Goal: Task Accomplishment & Management: Manage account settings

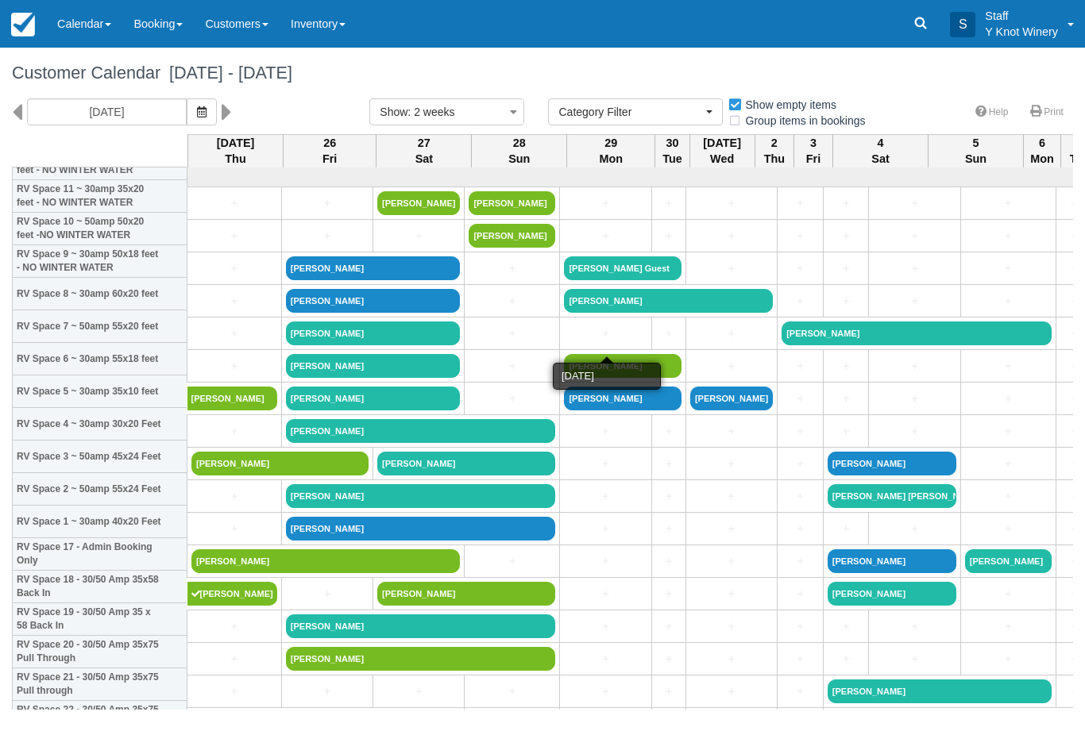
select select
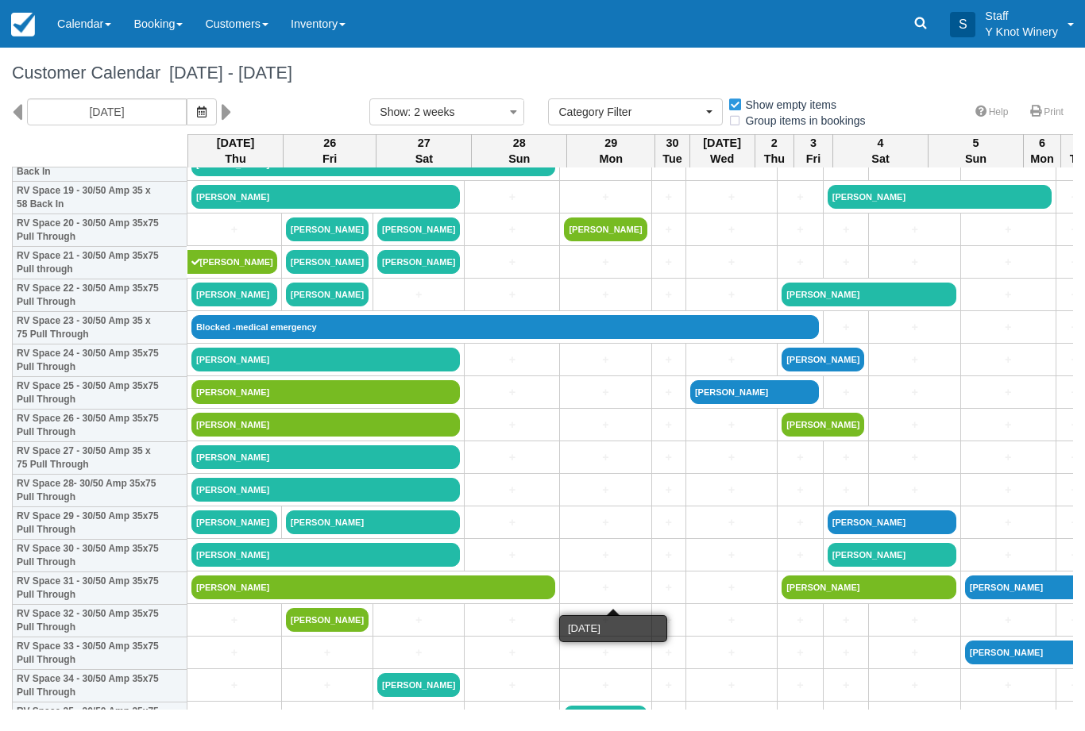
scroll to position [659, 0]
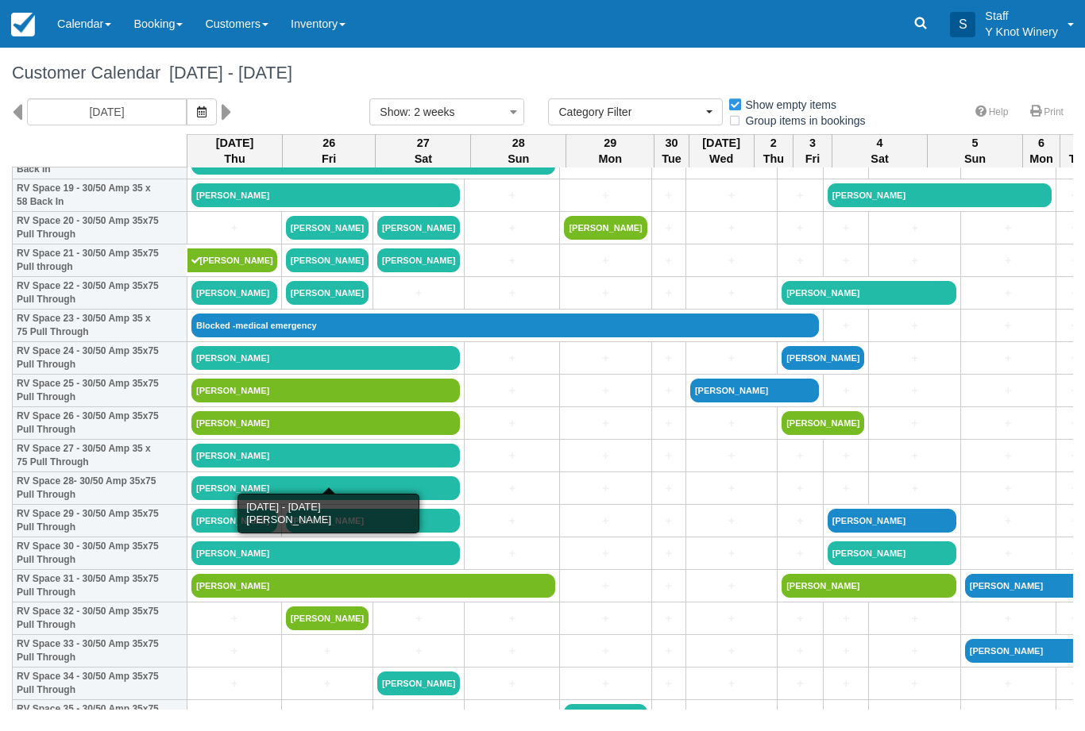
click at [208, 468] on link "[PERSON_NAME]" at bounding box center [325, 456] width 268 height 24
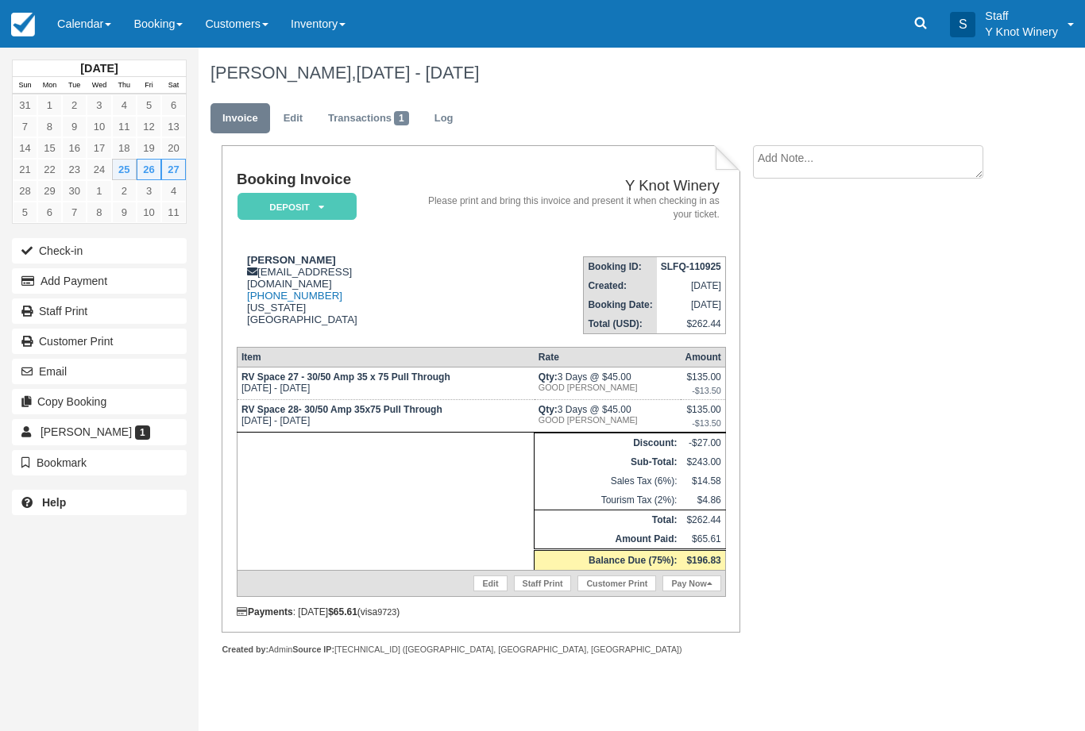
click at [39, 282] on icon "button" at bounding box center [30, 281] width 19 height 11
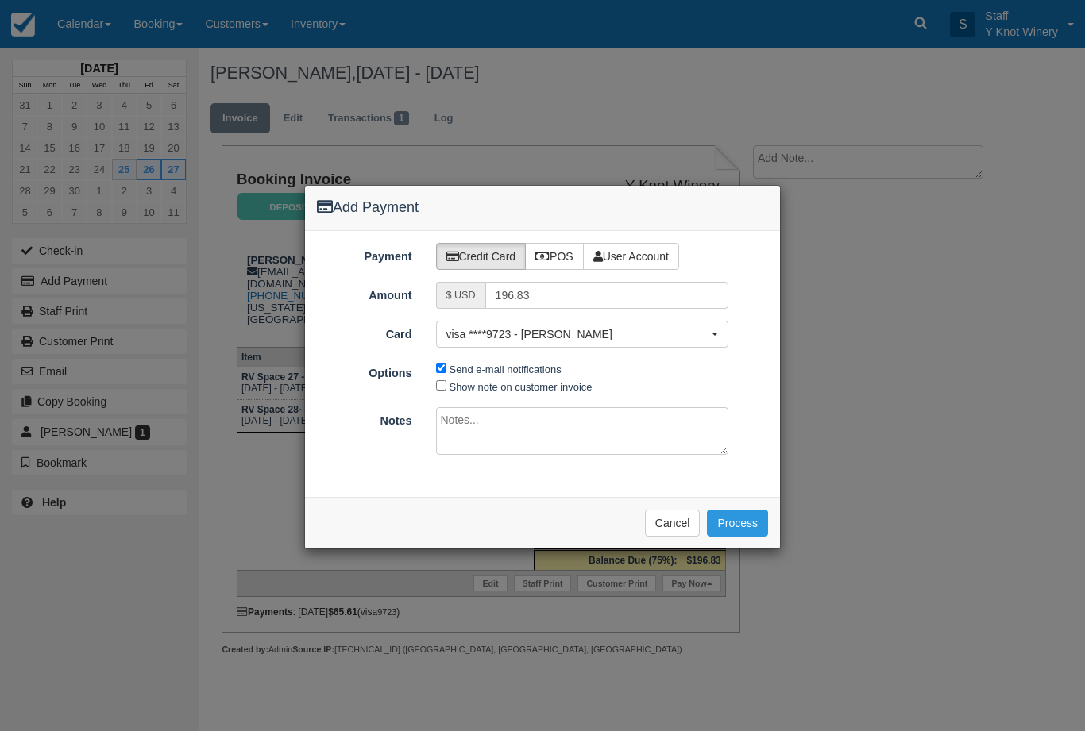
click at [676, 524] on button "Cancel" at bounding box center [673, 523] width 56 height 27
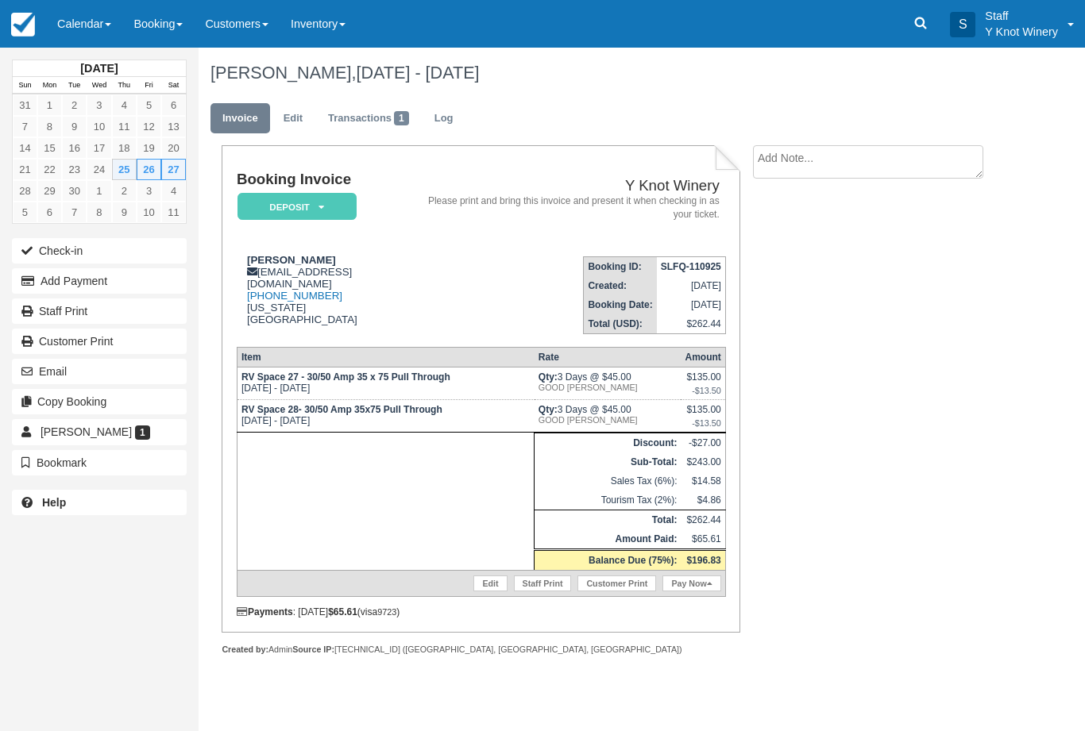
click at [153, 290] on button "Add Payment" at bounding box center [99, 280] width 175 height 25
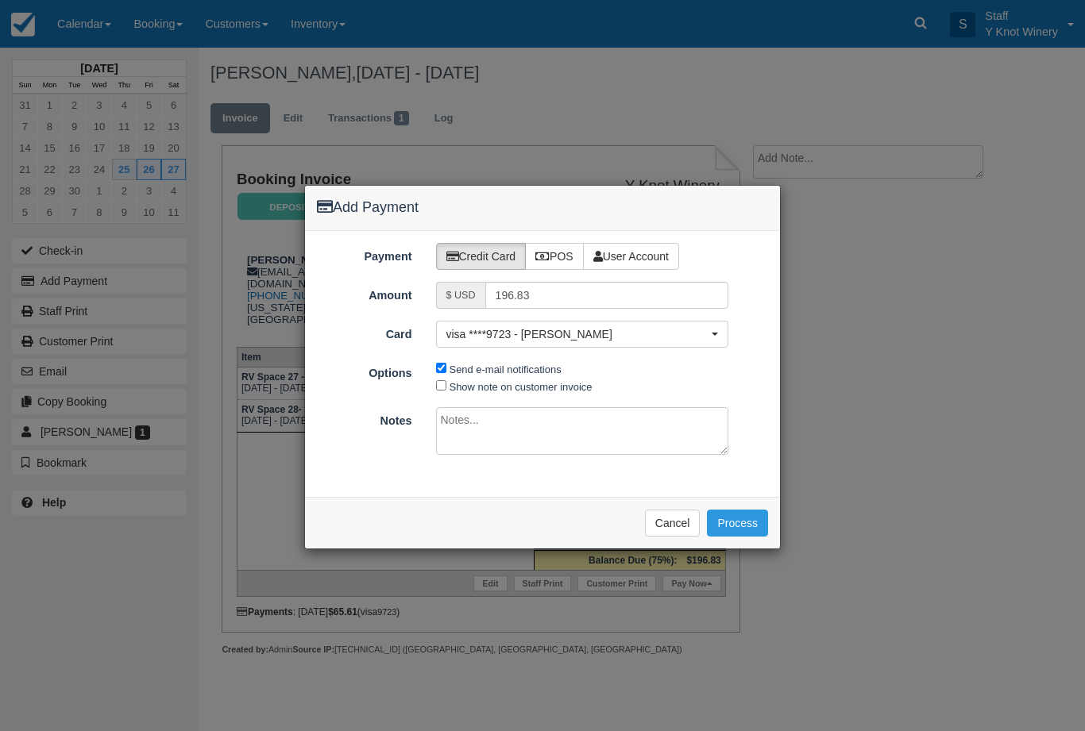
click at [556, 255] on label "POS" at bounding box center [554, 256] width 59 height 27
radio input "true"
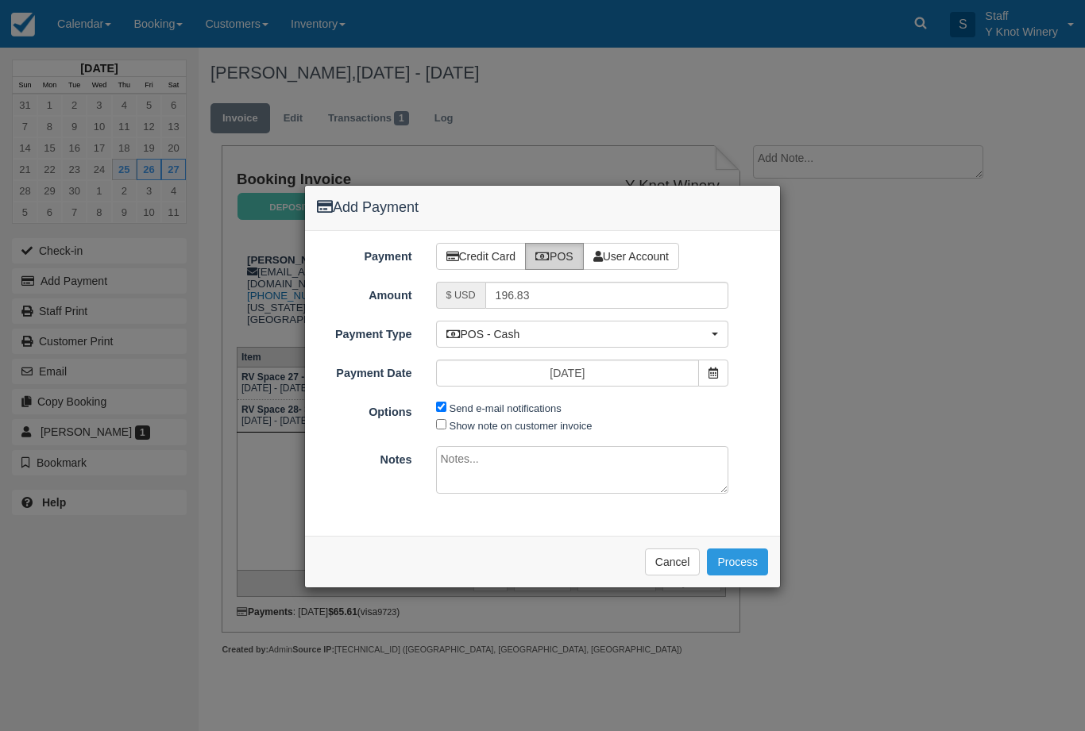
click at [746, 556] on button "Process" at bounding box center [737, 562] width 61 height 27
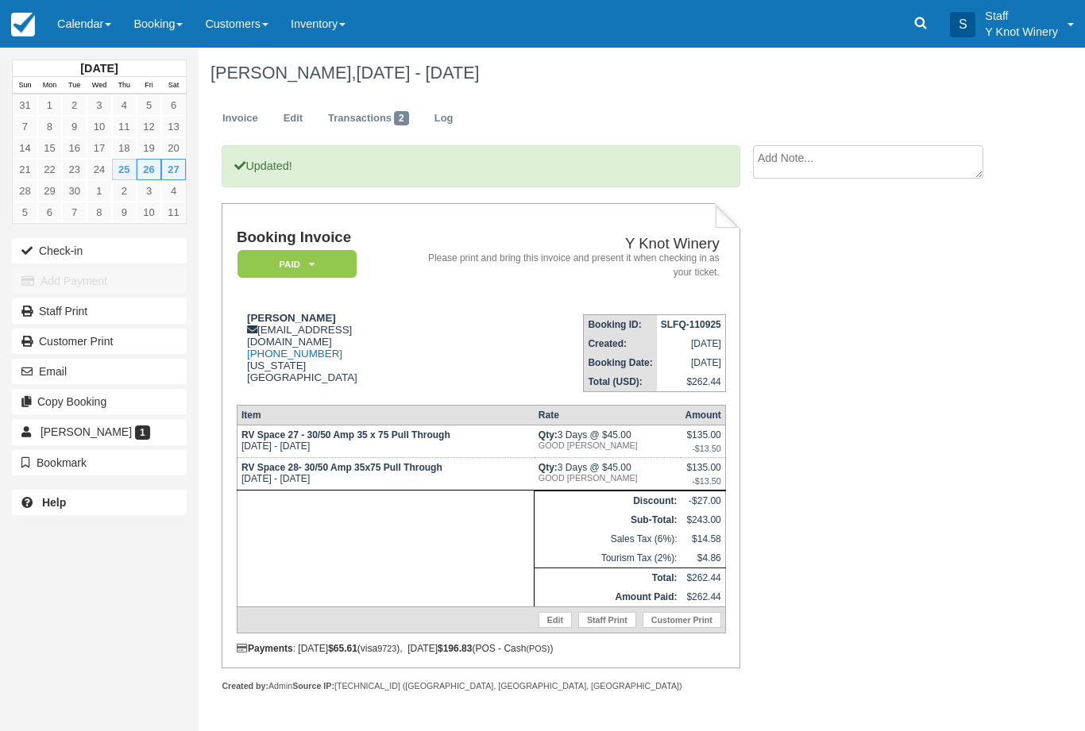
click at [96, 27] on link "Calendar" at bounding box center [84, 24] width 76 height 48
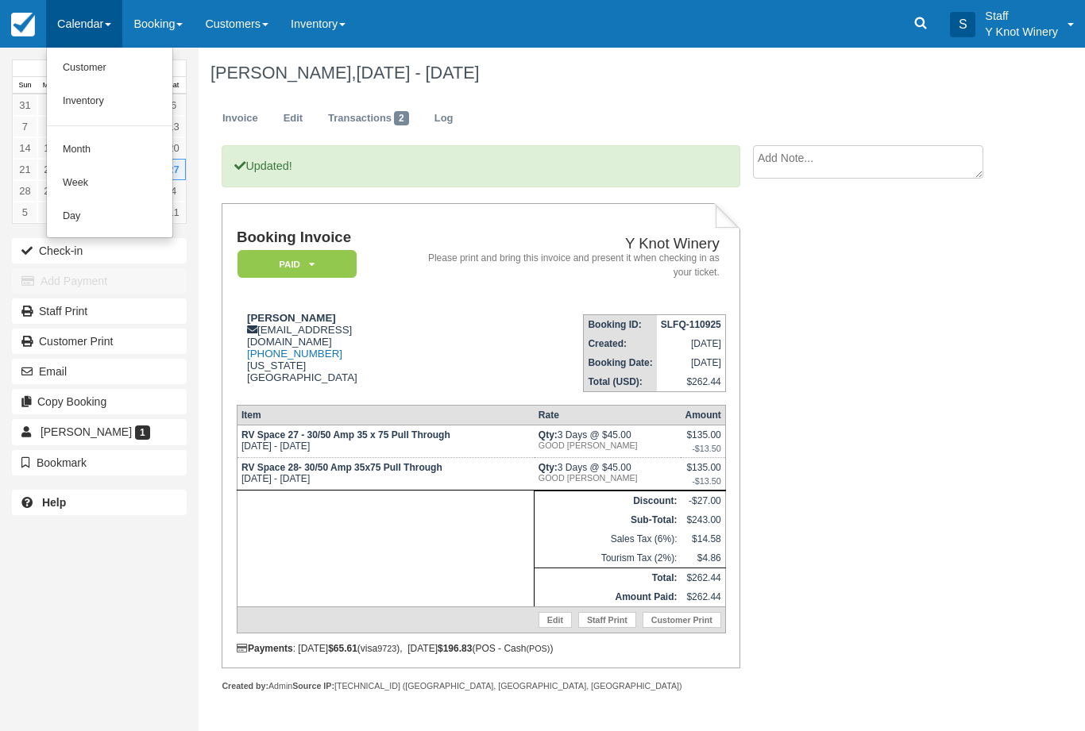
click at [100, 68] on link "Customer" at bounding box center [109, 68] width 125 height 33
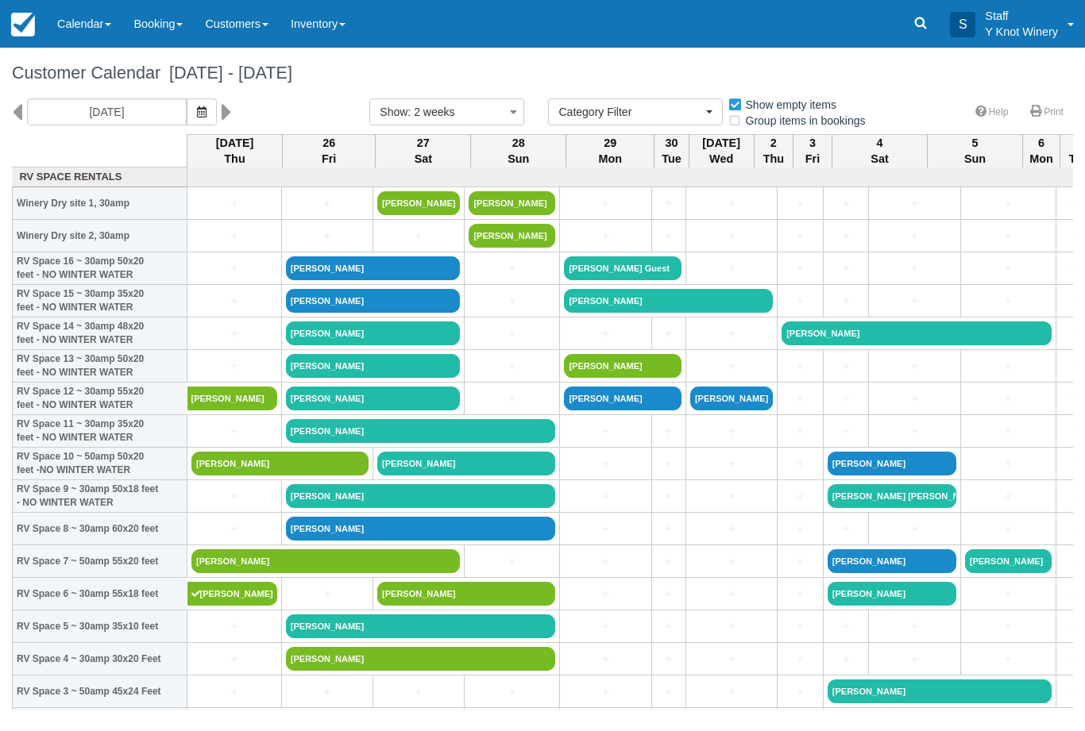
select select
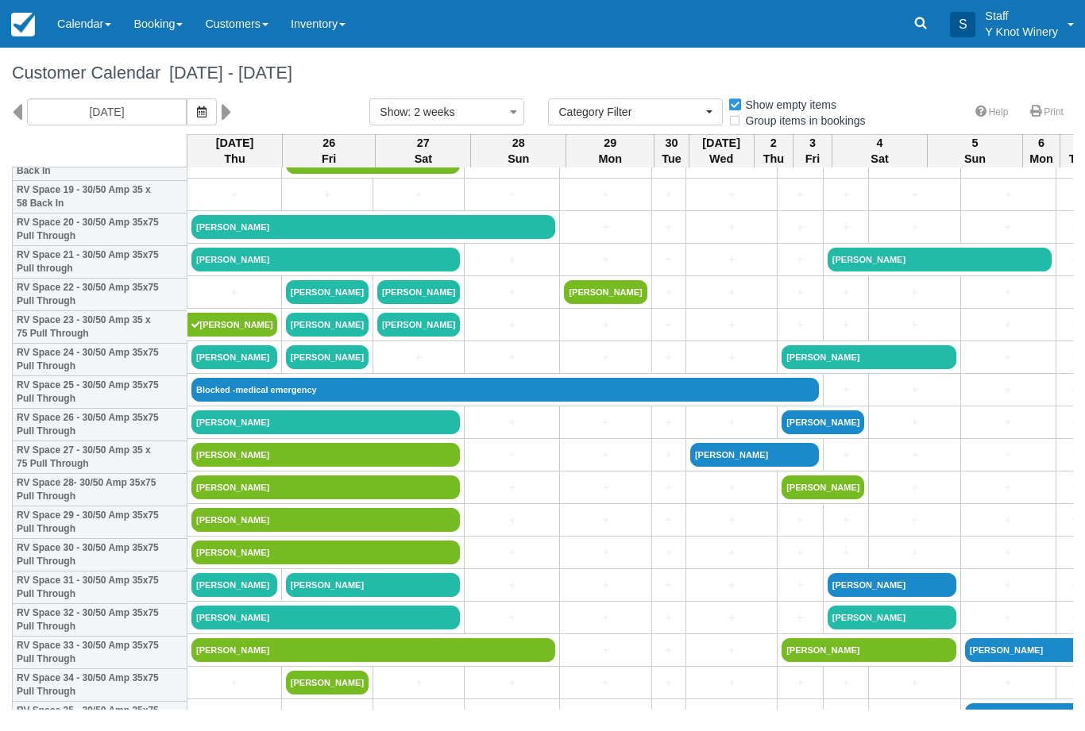
scroll to position [724, 0]
